Goal: Information Seeking & Learning: Learn about a topic

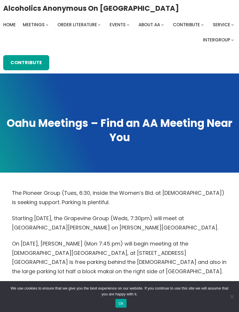
click at [38, 309] on div "We use cookies to ensure that we give you the best experience on our website. I…" at bounding box center [119, 296] width 239 height 31
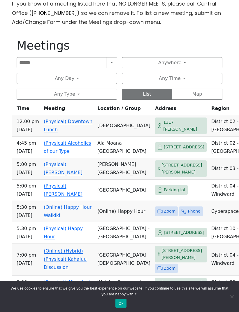
scroll to position [258, 0]
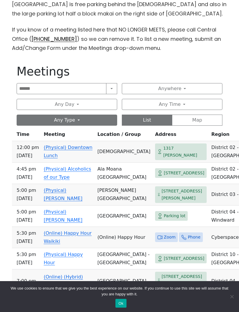
click at [84, 114] on button "Any Type" at bounding box center [67, 119] width 101 height 11
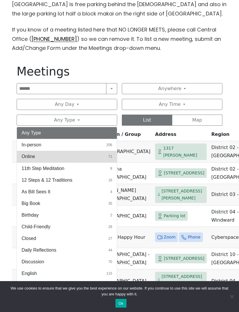
click at [93, 151] on button "Online 71" at bounding box center [67, 157] width 100 height 12
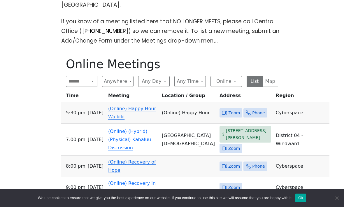
scroll to position [256, 0]
